Goal: Task Accomplishment & Management: Complete application form

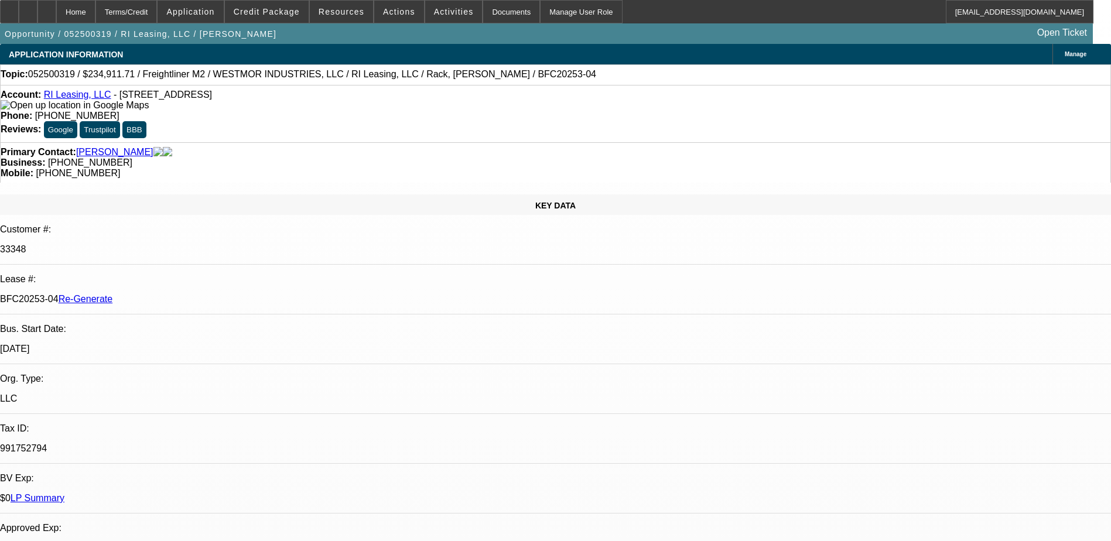
select select "0"
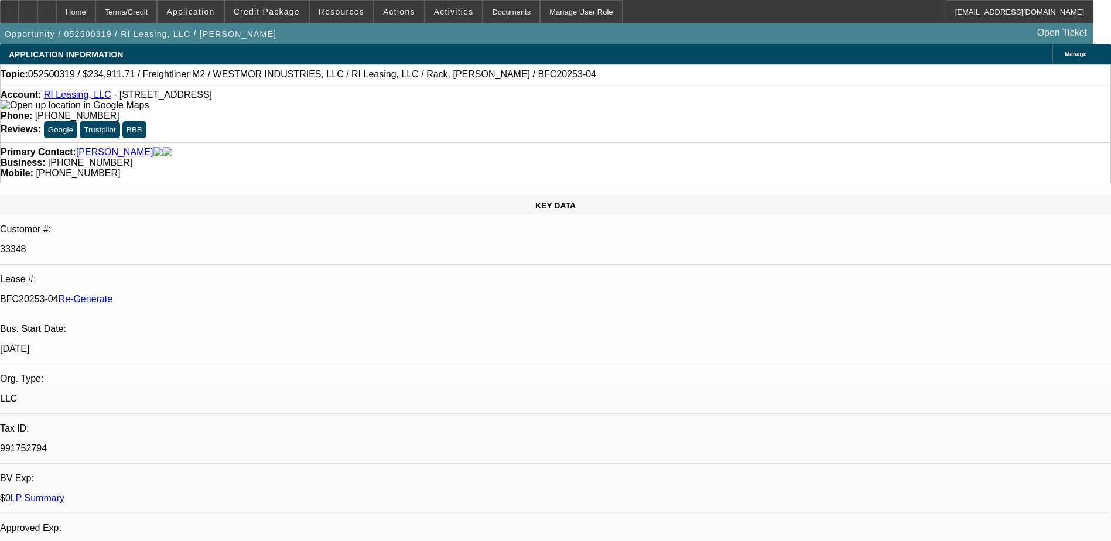
select select "0"
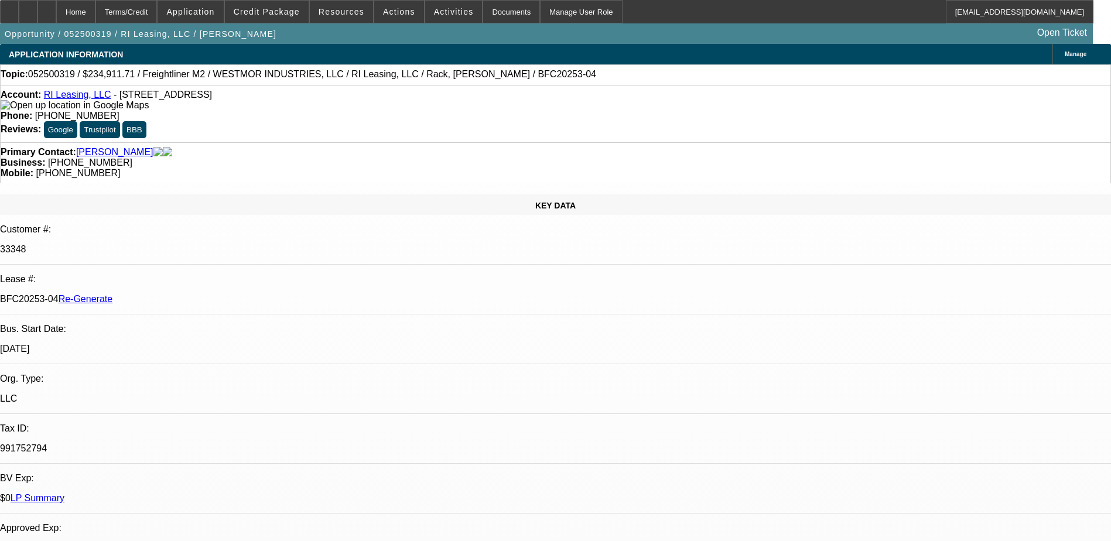
select select "0"
select select "1"
select select "6"
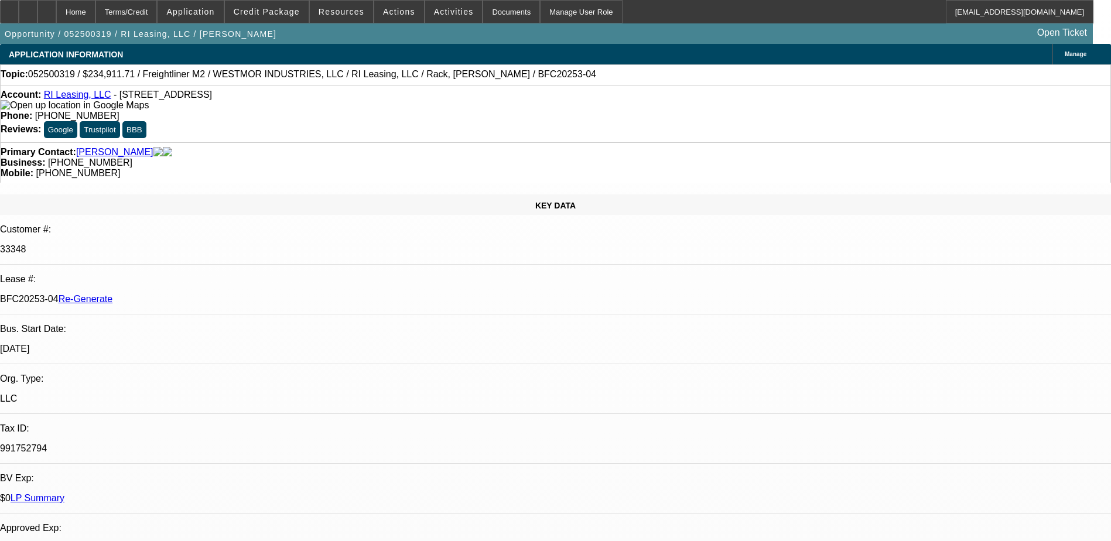
select select "1"
select select "6"
select select "1"
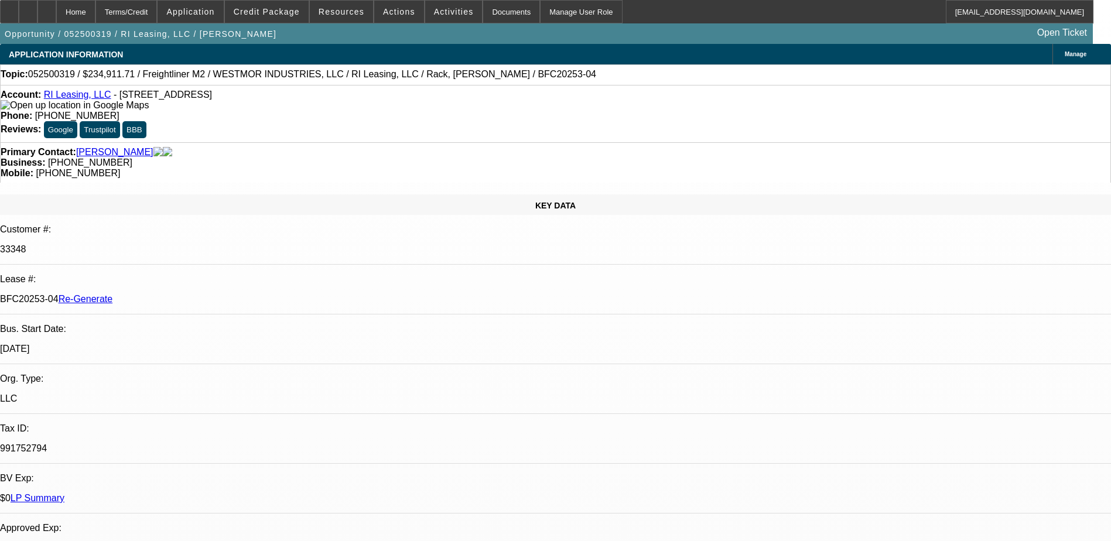
select select "6"
select select "1"
select select "6"
click at [489, 17] on div "Documents" at bounding box center [511, 11] width 57 height 23
